Goal: Information Seeking & Learning: Learn about a topic

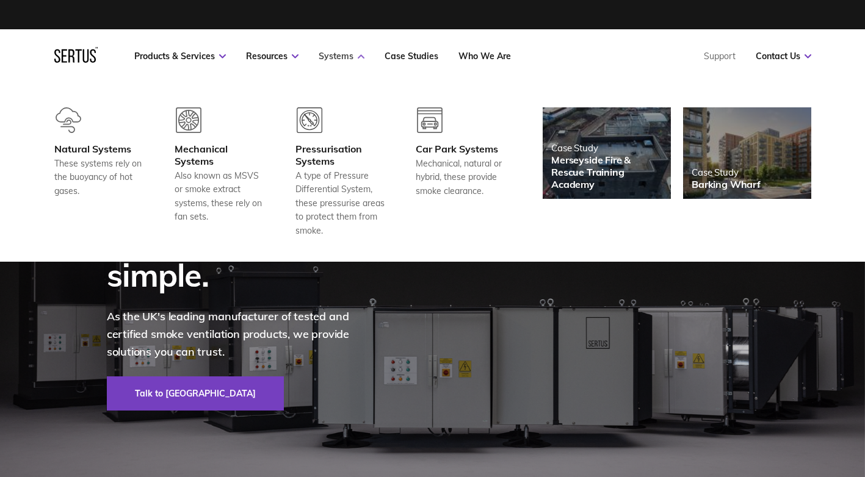
click at [358, 57] on icon at bounding box center [361, 56] width 7 height 4
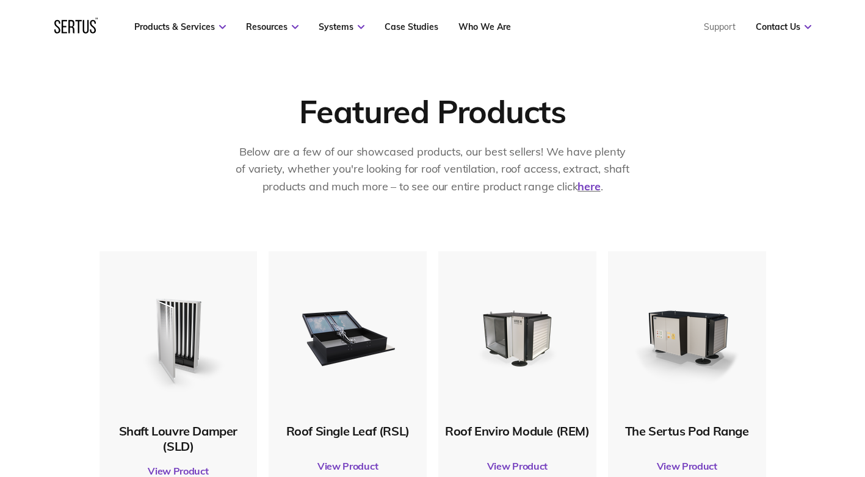
scroll to position [700, 0]
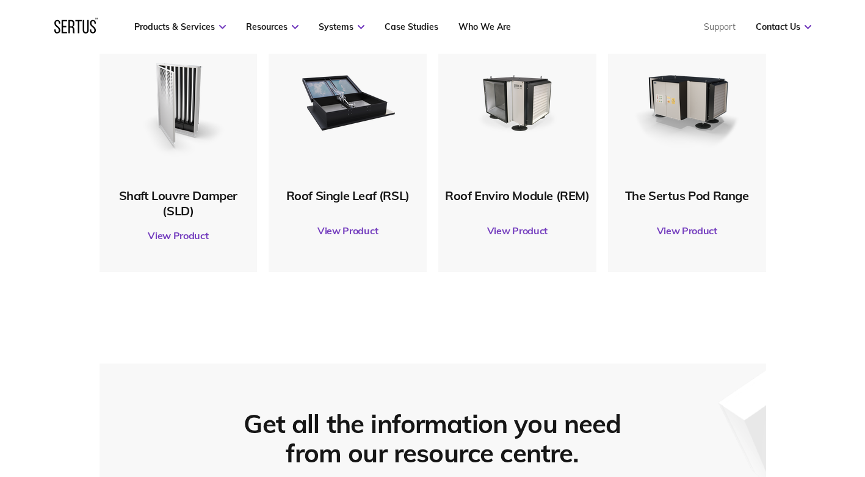
click at [681, 231] on link "View Product" at bounding box center [687, 231] width 146 height 34
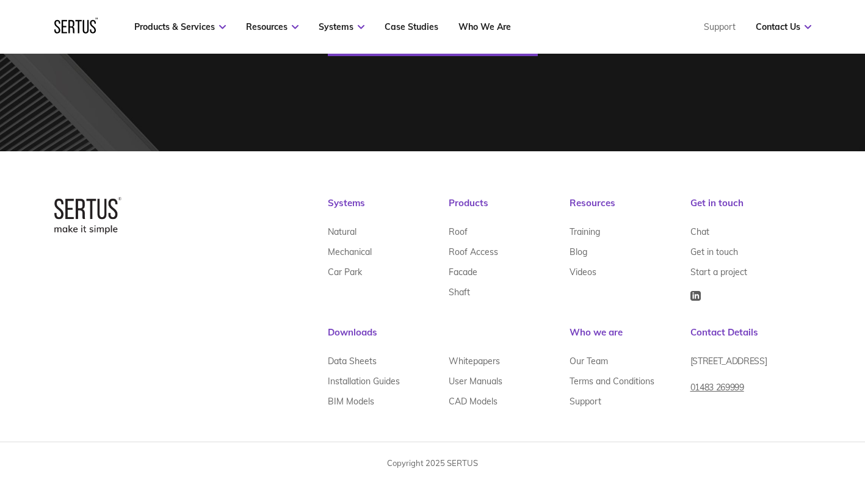
scroll to position [2543, 0]
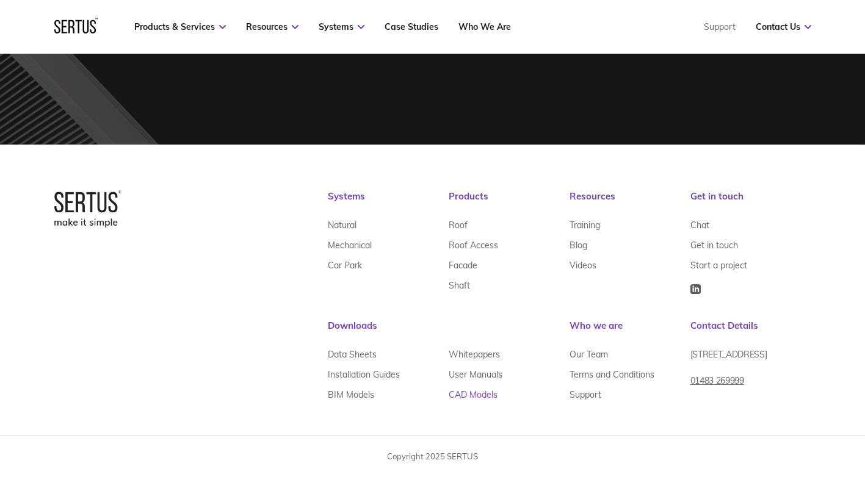
click at [481, 392] on link "CAD Models" at bounding box center [472, 394] width 49 height 20
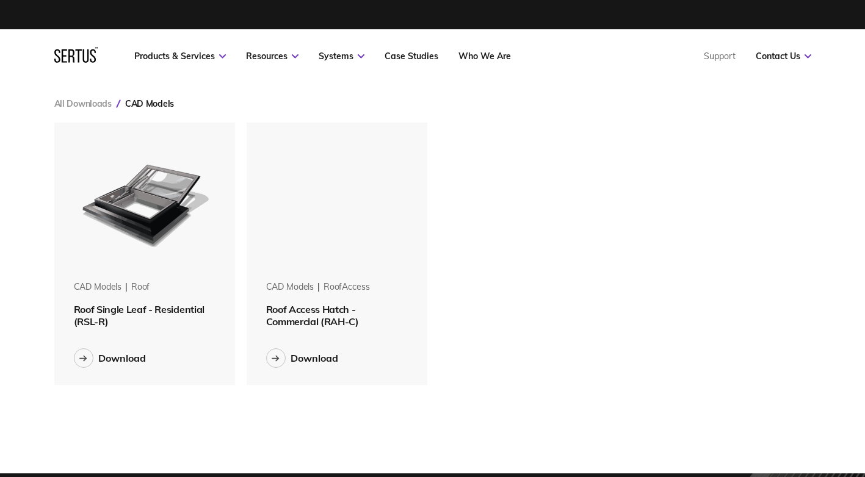
scroll to position [281, 776]
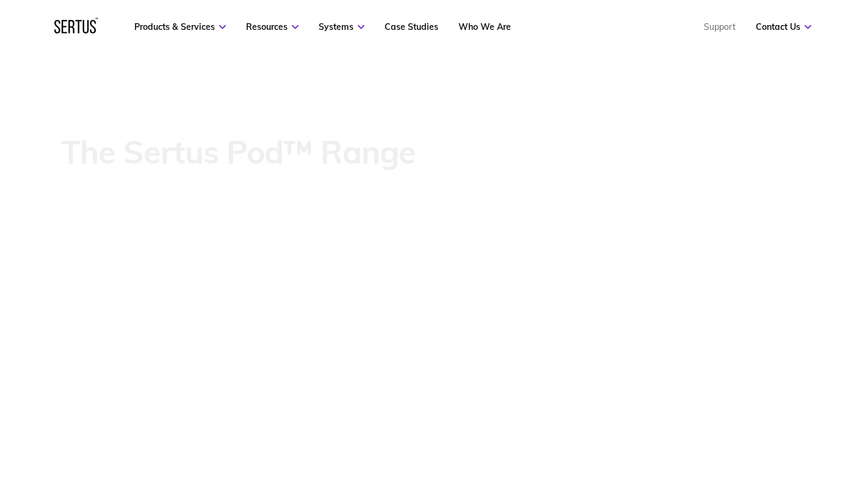
scroll to position [2543, 0]
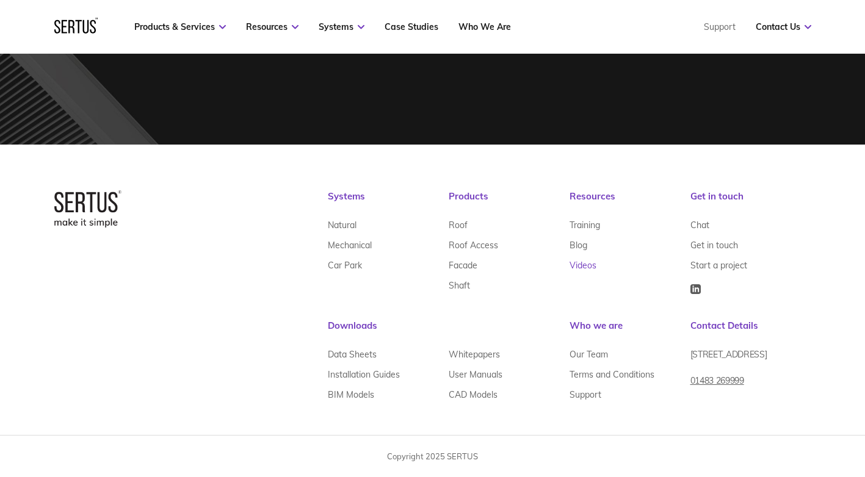
click at [579, 266] on link "Videos" at bounding box center [582, 265] width 27 height 20
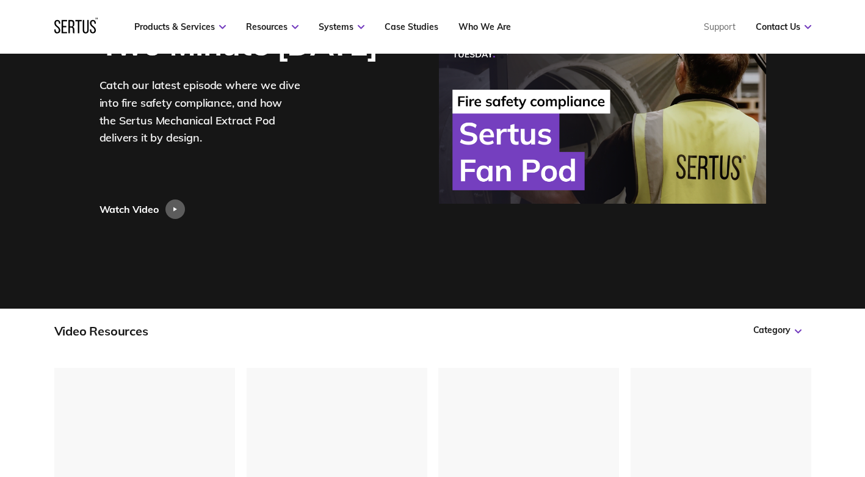
scroll to position [261, 0]
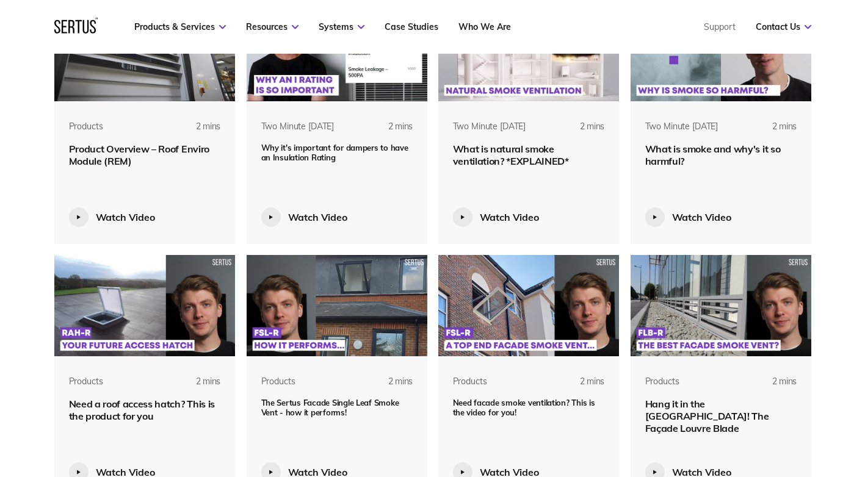
scroll to position [896, 0]
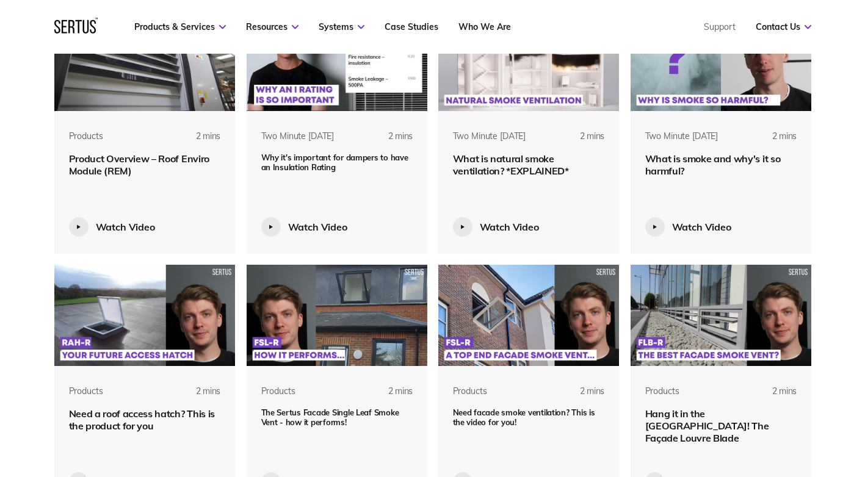
scroll to position [1083, 0]
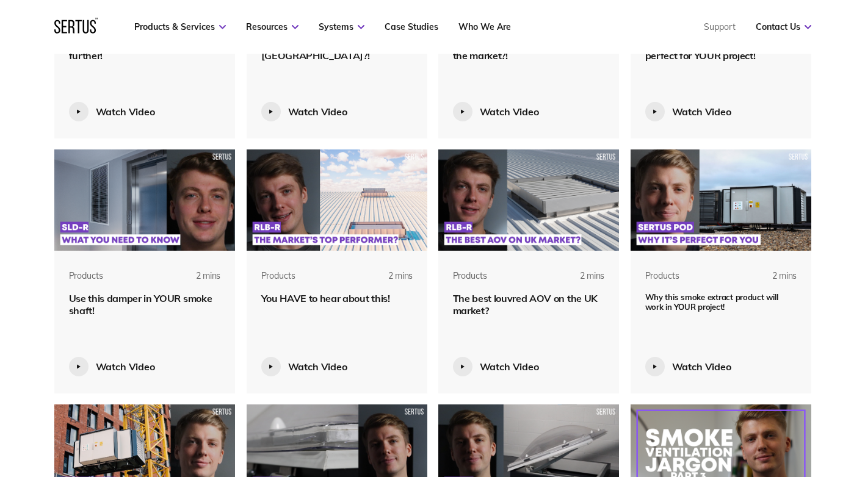
scroll to position [1680, 0]
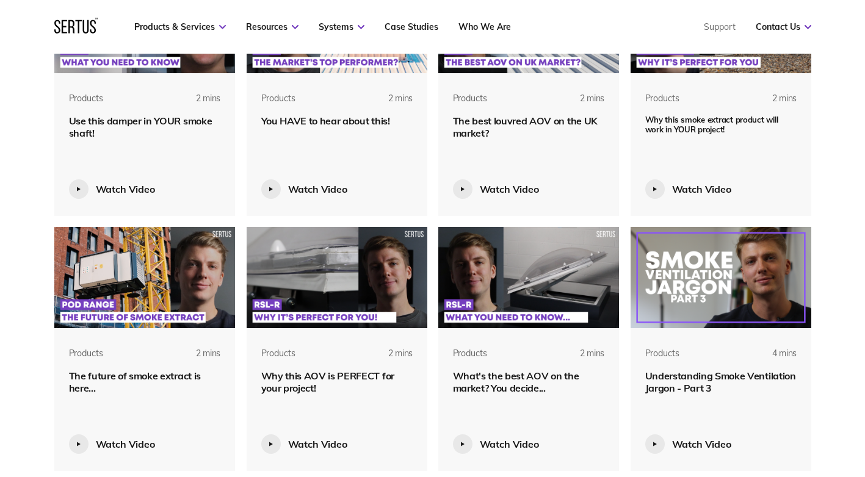
scroll to position [1942, 0]
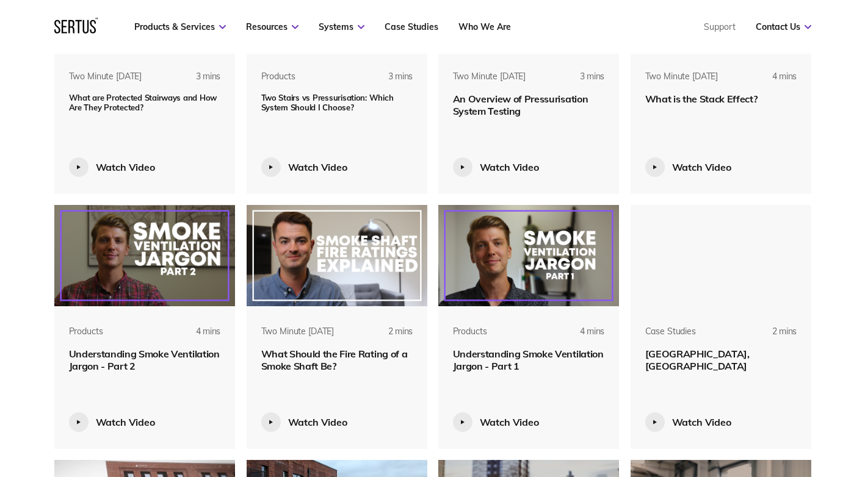
scroll to position [2380, 0]
